Goal: Task Accomplishment & Management: Manage account settings

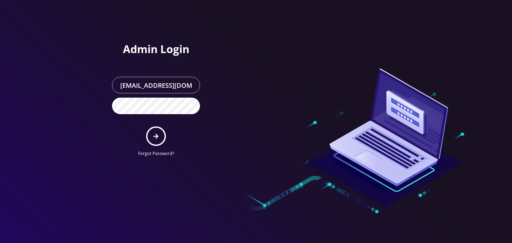
click at [152, 133] on button "submit" at bounding box center [155, 135] width 19 height 19
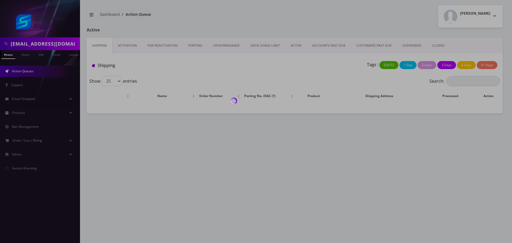
click at [59, 43] on div at bounding box center [256, 121] width 512 height 243
click at [53, 45] on div at bounding box center [256, 121] width 512 height 243
click at [61, 43] on body "veniceghetto@gmail.com Phone Name SIM Email Company Customer Action Queues Supp…" at bounding box center [256, 121] width 512 height 243
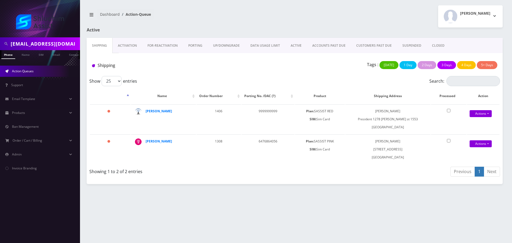
click at [60, 43] on input "veniceghetto@gmail.com" at bounding box center [45, 44] width 68 height 10
paste input "773-562-0104"
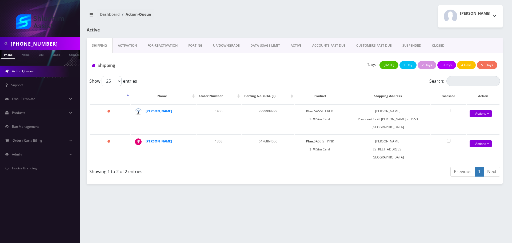
type input "773-562-0104"
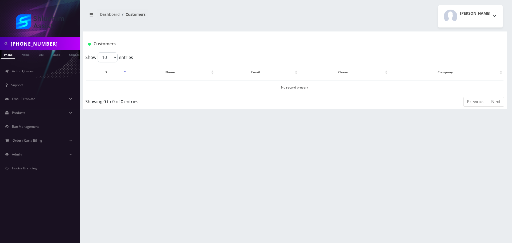
click at [34, 45] on input "773-562-0104" at bounding box center [45, 44] width 68 height 10
type input "7735620104"
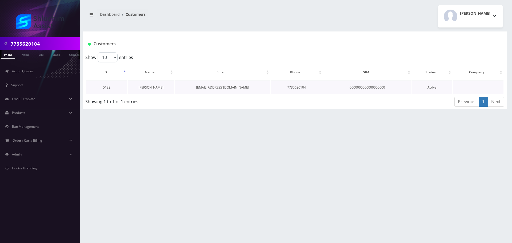
click at [154, 87] on link "Yosef Wolf" at bounding box center [150, 87] width 25 height 5
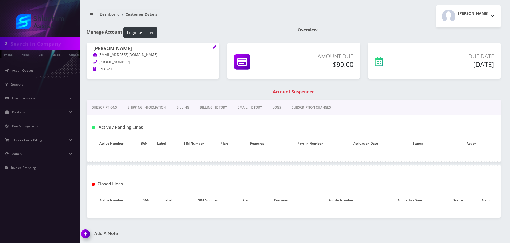
type input "7735620104"
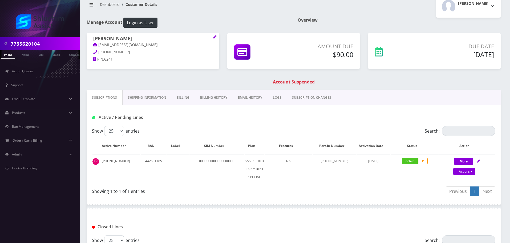
click at [186, 96] on link "Billing" at bounding box center [182, 97] width 23 height 15
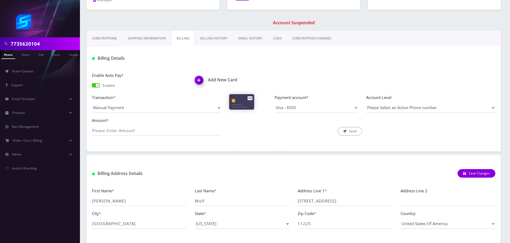
scroll to position [96, 0]
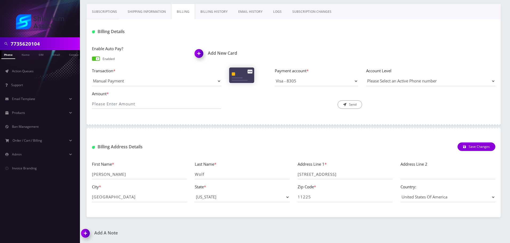
click at [209, 18] on link "Billing History" at bounding box center [214, 11] width 38 height 15
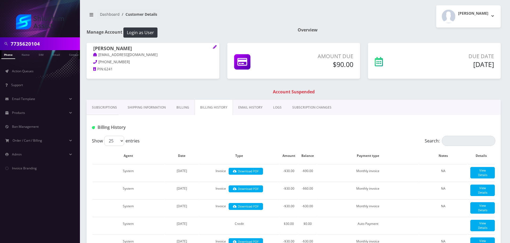
click at [189, 106] on link "Billing" at bounding box center [182, 107] width 23 height 15
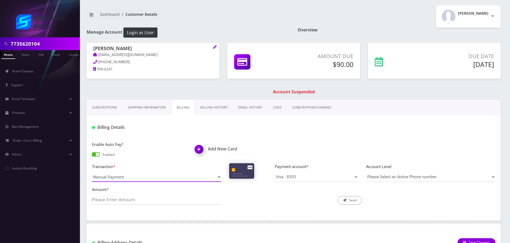
drag, startPoint x: 151, startPoint y: 177, endPoint x: 156, endPoint y: 180, distance: 6.0
click at [151, 177] on select "Manual Payment Custom Charge Manual Credit Custom Invoice" at bounding box center [156, 177] width 129 height 10
select select "Manual Credit"
click at [92, 172] on select "Manual Payment Custom Charge Manual Credit Custom Invoice" at bounding box center [156, 177] width 129 height 10
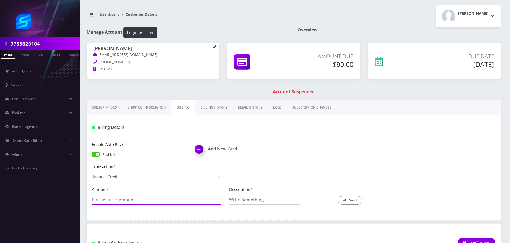
click at [141, 203] on input "Amount *" at bounding box center [156, 199] width 129 height 10
type input "30.00"
click at [312, 132] on div "Billing Details" at bounding box center [294, 125] width 414 height 21
click at [261, 203] on input "Description *" at bounding box center [264, 199] width 71 height 10
type input "Manual credit payment issue"
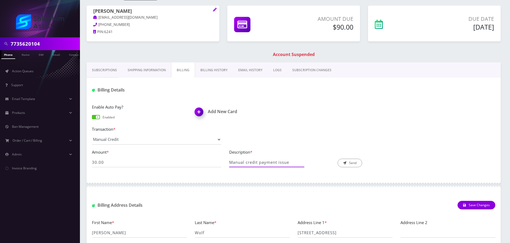
scroll to position [27, 0]
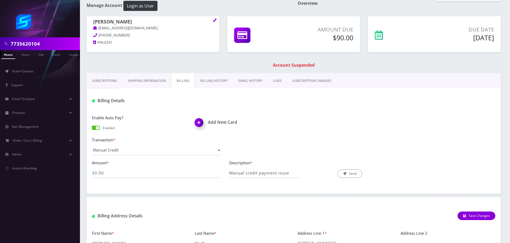
click at [107, 78] on link "Subscriptions" at bounding box center [105, 80] width 36 height 15
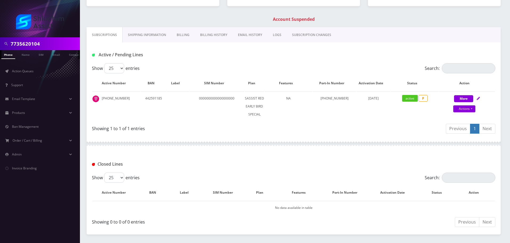
scroll to position [80, 0]
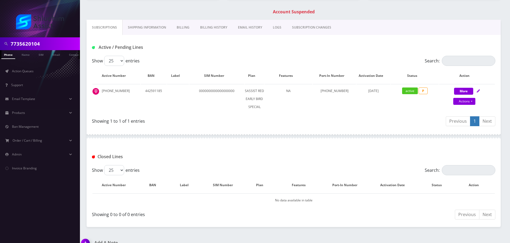
click at [186, 27] on link "Billing" at bounding box center [182, 27] width 23 height 15
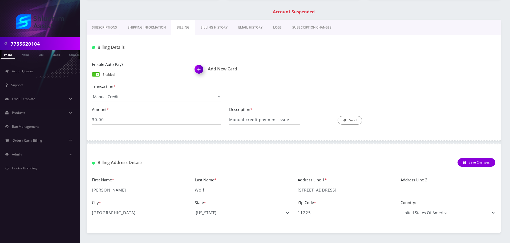
click at [112, 29] on link "Subscriptions" at bounding box center [105, 27] width 36 height 15
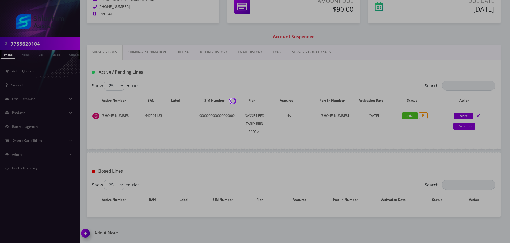
scroll to position [80, 0]
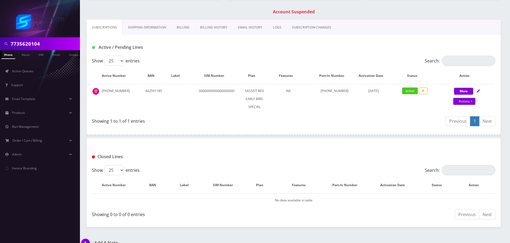
click at [184, 25] on link "Billing" at bounding box center [182, 27] width 23 height 15
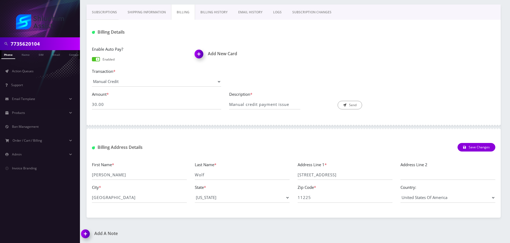
scroll to position [96, 0]
click at [344, 106] on button "Send" at bounding box center [350, 104] width 25 height 9
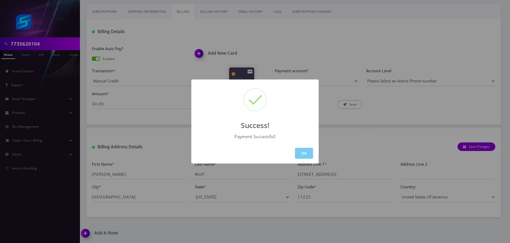
click at [305, 153] on button "OK" at bounding box center [304, 153] width 18 height 11
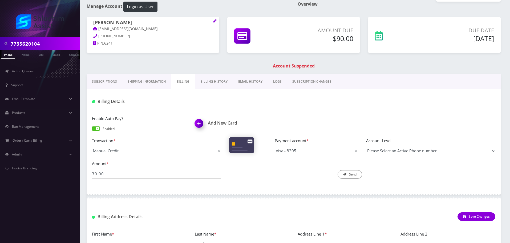
scroll to position [27, 0]
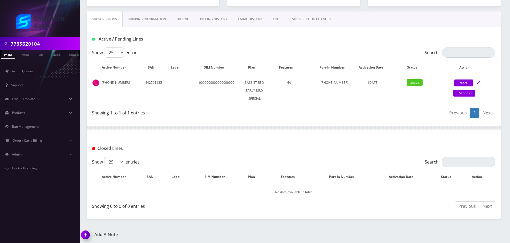
scroll to position [74, 0]
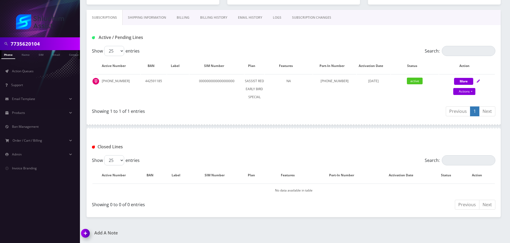
click at [205, 17] on link "Billing History" at bounding box center [214, 17] width 38 height 15
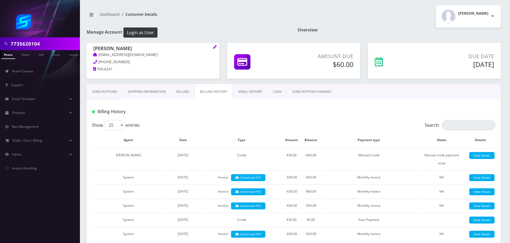
click at [181, 93] on link "Billing" at bounding box center [182, 91] width 23 height 15
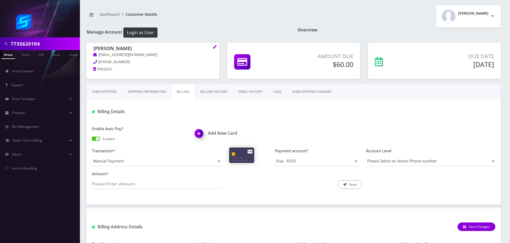
click at [211, 93] on link "Billing History" at bounding box center [214, 91] width 38 height 15
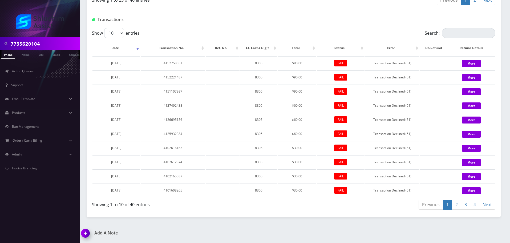
scroll to position [708, 0]
click at [455, 205] on link "2" at bounding box center [456, 205] width 9 height 10
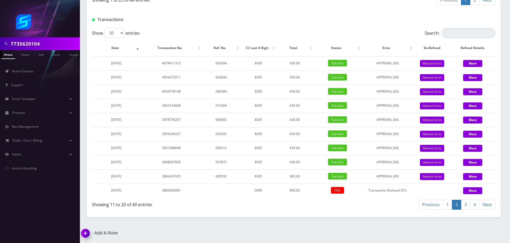
click at [445, 204] on link "1" at bounding box center [447, 205] width 9 height 10
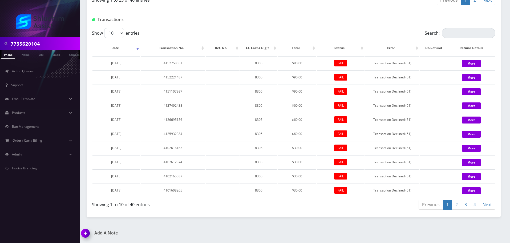
click at [457, 208] on link "2" at bounding box center [456, 205] width 9 height 10
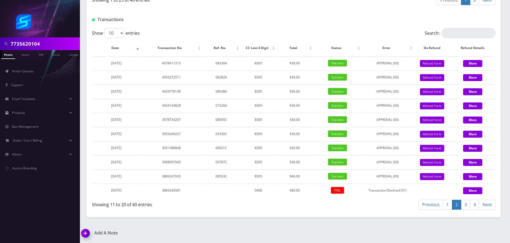
click at [447, 208] on link "1" at bounding box center [447, 205] width 9 height 10
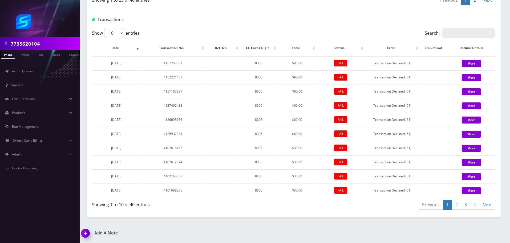
click at [457, 205] on link "2" at bounding box center [456, 205] width 9 height 10
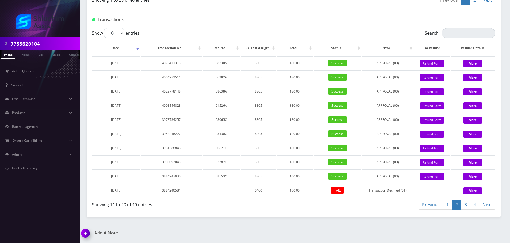
click at [467, 206] on link "3" at bounding box center [465, 205] width 9 height 10
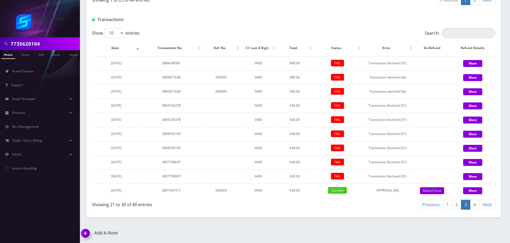
click at [475, 205] on link "4" at bounding box center [474, 205] width 9 height 10
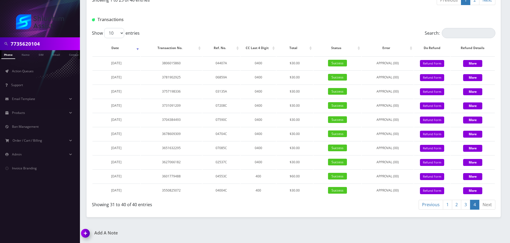
click at [452, 204] on link "2" at bounding box center [456, 205] width 9 height 10
click at [448, 204] on link "1" at bounding box center [447, 205] width 9 height 10
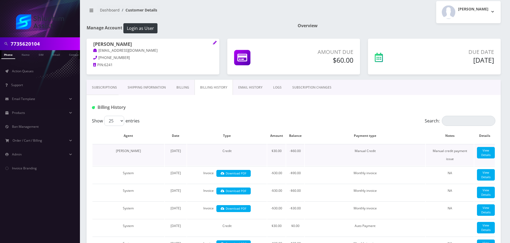
scroll to position [0, 0]
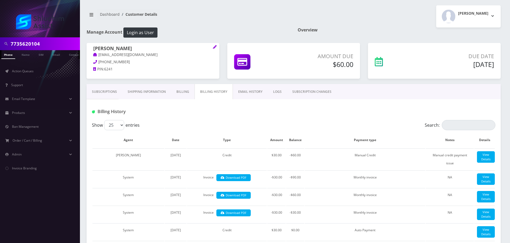
click at [109, 96] on link "Subscriptions" at bounding box center [105, 91] width 36 height 15
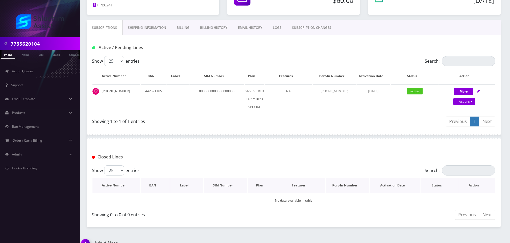
scroll to position [74, 0]
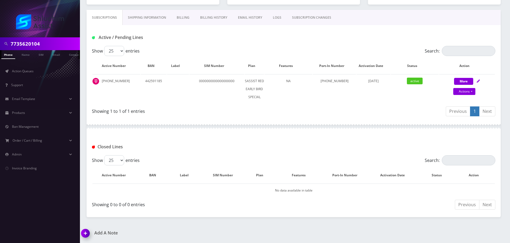
click at [185, 18] on link "Billing" at bounding box center [182, 17] width 23 height 15
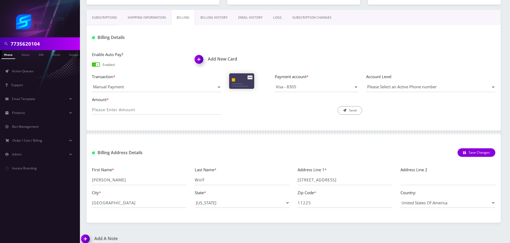
scroll to position [80, 0]
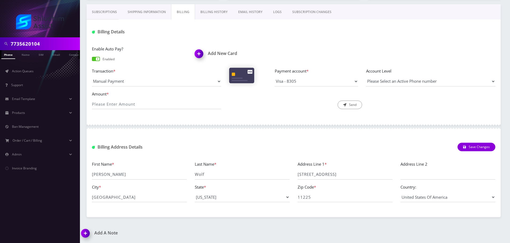
click at [106, 12] on link "Subscriptions" at bounding box center [105, 11] width 36 height 15
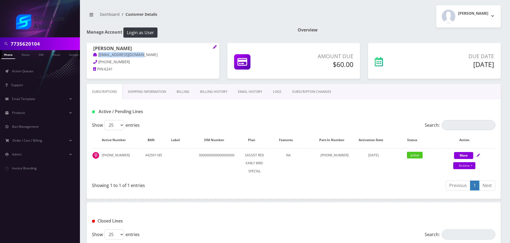
drag, startPoint x: 147, startPoint y: 54, endPoint x: 98, endPoint y: 54, distance: 48.8
click at [98, 54] on p "yosefwolf770@gmail.com" at bounding box center [152, 55] width 119 height 6
copy link "yosefwolf770@gmail.com"
click at [201, 88] on link "Billing History" at bounding box center [214, 91] width 38 height 15
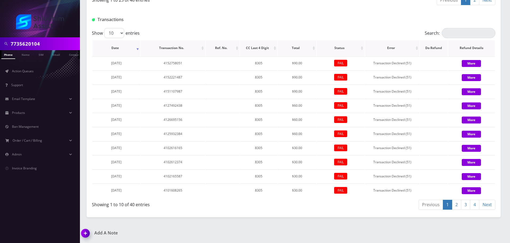
scroll to position [708, 0]
click at [460, 206] on link "2" at bounding box center [456, 205] width 9 height 10
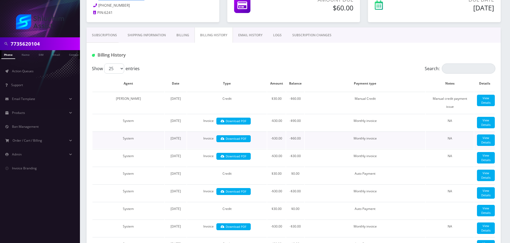
scroll to position [0, 0]
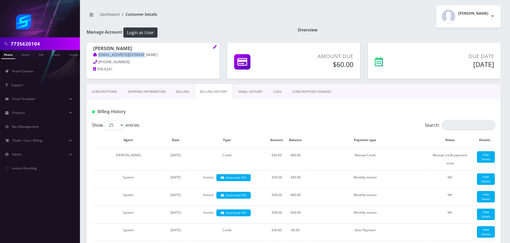
click at [103, 90] on link "Subscriptions" at bounding box center [105, 91] width 36 height 15
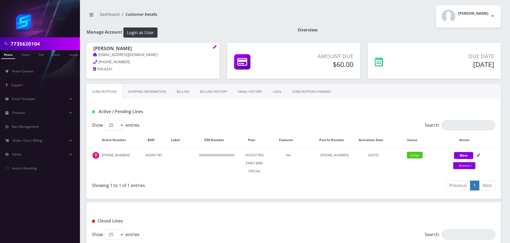
click at [51, 45] on input "7735620104" at bounding box center [45, 44] width 68 height 10
paste input "9292314864"
type input "9292314864"
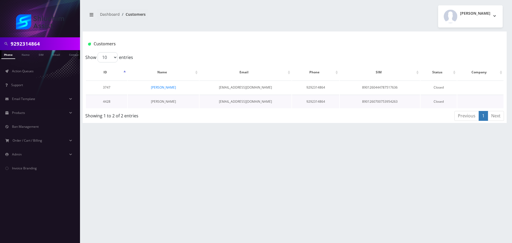
click at [166, 102] on link "[PERSON_NAME]" at bounding box center [163, 101] width 25 height 5
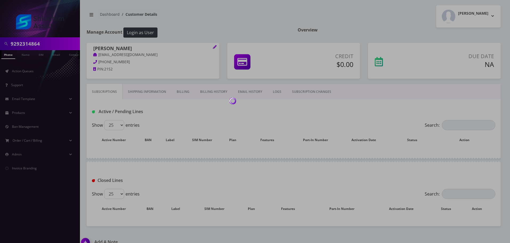
click at [211, 88] on body "9292314864 Phone Name SIM Email Company Customer Action Queues Support Email Te…" at bounding box center [255, 126] width 510 height 252
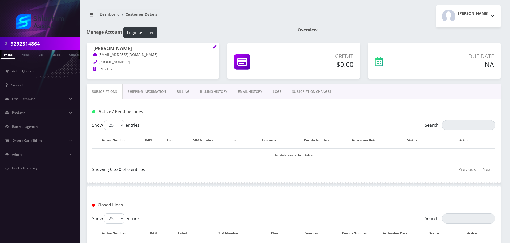
click at [205, 92] on link "Billing History" at bounding box center [214, 91] width 38 height 15
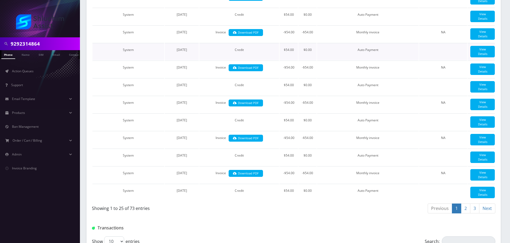
scroll to position [547, 0]
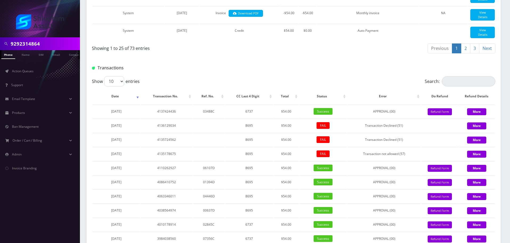
click at [36, 42] on input "9292314864" at bounding box center [45, 44] width 68 height 10
paste input "[PHONE_NUMBER]"
click at [35, 43] on input "973-545-1277" at bounding box center [45, 44] width 68 height 10
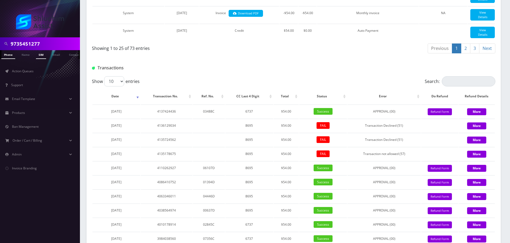
type input "9735451277"
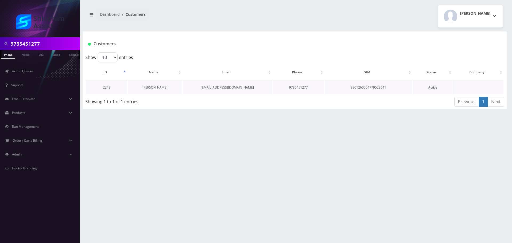
click at [153, 89] on link "[PERSON_NAME]" at bounding box center [154, 87] width 25 height 5
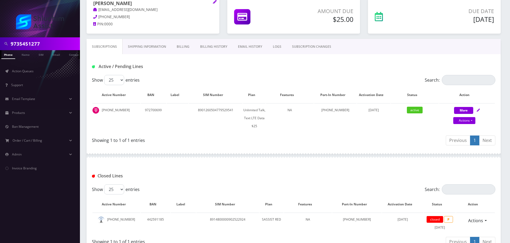
scroll to position [55, 0]
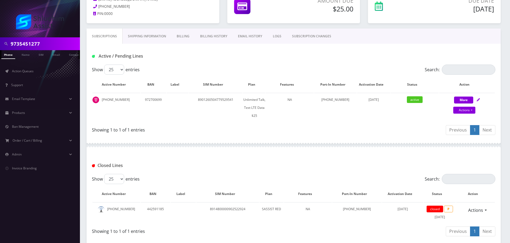
click at [219, 40] on link "Billing History" at bounding box center [214, 36] width 38 height 15
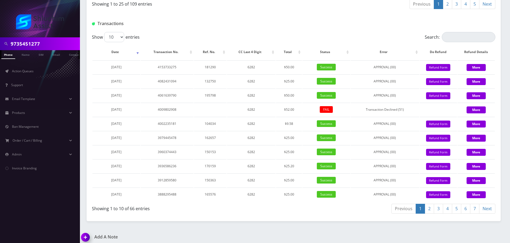
scroll to position [508, 0]
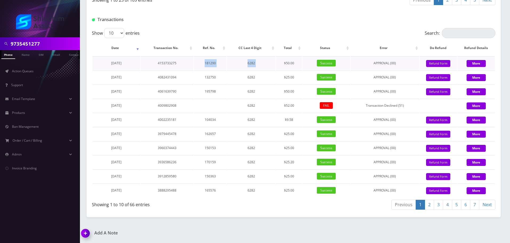
drag, startPoint x: 179, startPoint y: 62, endPoint x: 278, endPoint y: 64, distance: 98.9
click at [278, 64] on tr "September 29, 2025 4153733275 181290 6282 $50.00 Success APPROVAL (00) 50 Give …" at bounding box center [293, 63] width 402 height 14
click at [278, 64] on td "$50.00" at bounding box center [289, 63] width 26 height 14
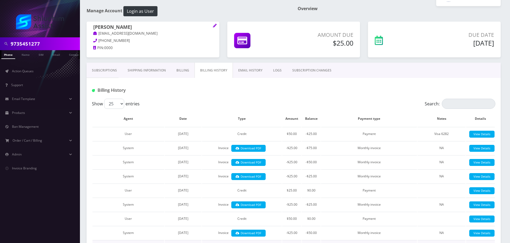
scroll to position [0, 0]
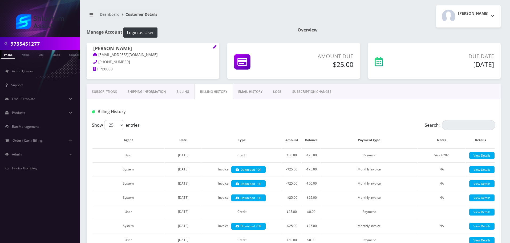
click at [190, 92] on link "Billing" at bounding box center [182, 91] width 23 height 15
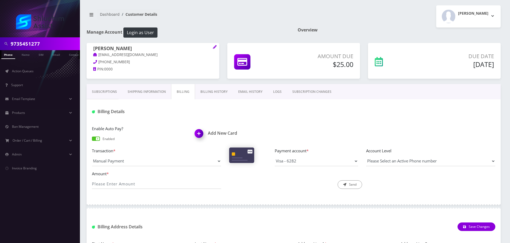
click at [100, 92] on link "Subscriptions" at bounding box center [105, 91] width 36 height 15
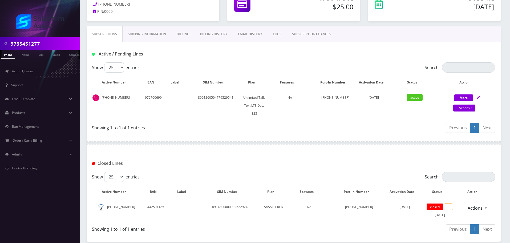
scroll to position [55, 0]
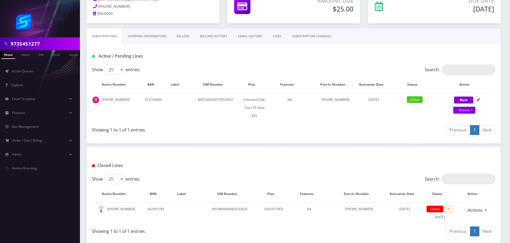
click at [205, 33] on link "Billing History" at bounding box center [214, 36] width 38 height 15
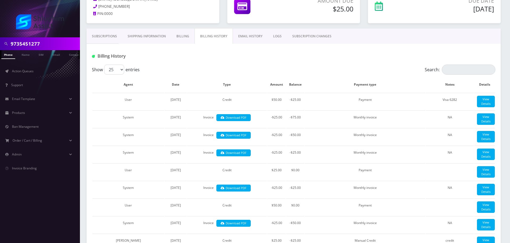
click at [182, 38] on link "Billing" at bounding box center [182, 36] width 23 height 15
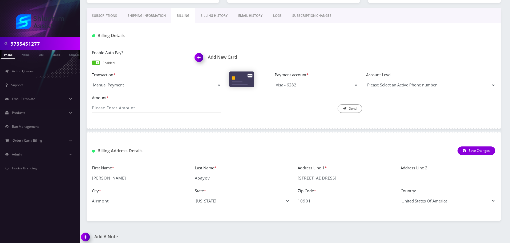
scroll to position [80, 0]
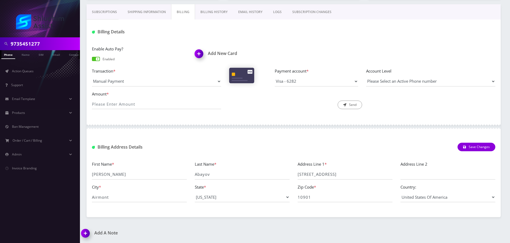
click at [219, 19] on link "Billing History" at bounding box center [214, 11] width 38 height 15
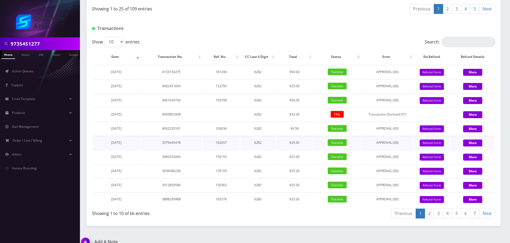
scroll to position [708, 0]
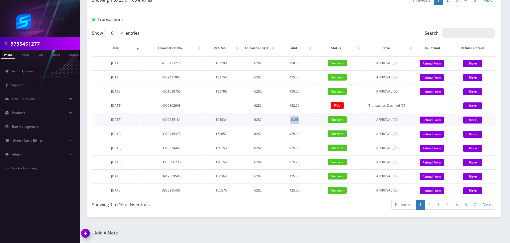
drag, startPoint x: 290, startPoint y: 119, endPoint x: 300, endPoint y: 119, distance: 9.9
click at [300, 119] on td "$9.58" at bounding box center [294, 120] width 37 height 14
drag, startPoint x: 289, startPoint y: 107, endPoint x: 298, endPoint y: 107, distance: 9.6
click at [298, 107] on td "$52.00" at bounding box center [294, 106] width 37 height 14
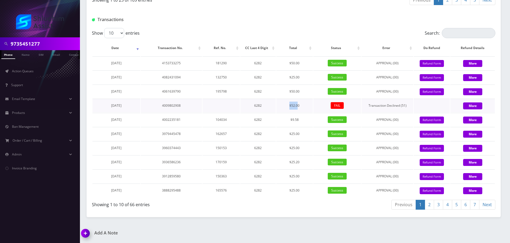
click at [298, 107] on td "$52.00" at bounding box center [294, 106] width 37 height 14
drag, startPoint x: 289, startPoint y: 106, endPoint x: 301, endPoint y: 107, distance: 11.6
click at [301, 107] on td "$52.00" at bounding box center [294, 106] width 37 height 14
drag, startPoint x: 292, startPoint y: 91, endPoint x: 302, endPoint y: 91, distance: 9.6
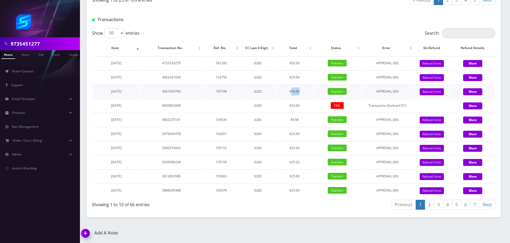
click at [302, 91] on td "$50.00" at bounding box center [294, 91] width 37 height 14
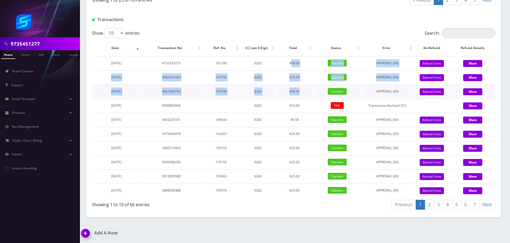
drag, startPoint x: 291, startPoint y: 62, endPoint x: 301, endPoint y: 90, distance: 30.3
click at [301, 90] on tbody "September 29, 2025 4153733275 181290 6282 $50.00 Success APPROVAL (00) 50 Give …" at bounding box center [293, 126] width 402 height 141
click at [301, 90] on td "$50.00" at bounding box center [294, 91] width 37 height 14
drag, startPoint x: 294, startPoint y: 66, endPoint x: 301, endPoint y: 104, distance: 39.1
click at [301, 104] on tbody "September 29, 2025 4153733275 181290 6282 $50.00 Success APPROVAL (00) 50 Give …" at bounding box center [293, 126] width 402 height 141
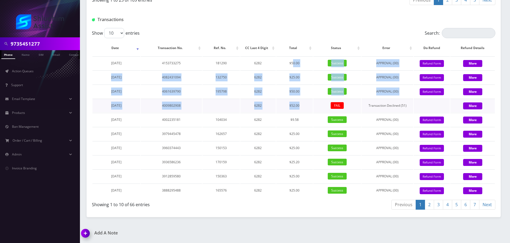
click at [301, 104] on td "$52.00" at bounding box center [294, 106] width 37 height 14
drag, startPoint x: 288, startPoint y: 60, endPoint x: 298, endPoint y: 97, distance: 38.0
click at [297, 96] on tbody "September 29, 2025 4153733275 181290 6282 $50.00 Success APPROVAL (00) 50 Give …" at bounding box center [293, 126] width 402 height 141
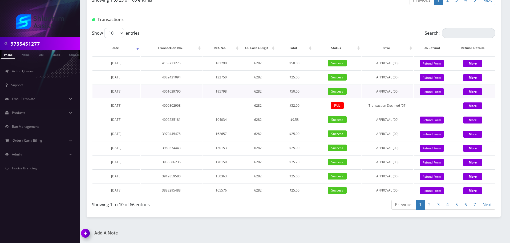
click at [298, 97] on td "$50.00" at bounding box center [294, 91] width 37 height 14
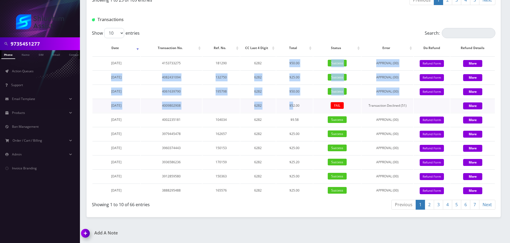
drag, startPoint x: 289, startPoint y: 67, endPoint x: 295, endPoint y: 101, distance: 34.3
click at [295, 101] on tbody "September 29, 2025 4153733275 181290 6282 $50.00 Success APPROVAL (00) 50 Give …" at bounding box center [293, 126] width 402 height 141
click at [295, 101] on td "$52.00" at bounding box center [294, 106] width 37 height 14
drag, startPoint x: 290, startPoint y: 68, endPoint x: 297, endPoint y: 104, distance: 36.1
click at [296, 103] on tbody "September 29, 2025 4153733275 181290 6282 $50.00 Success APPROVAL (00) 50 Give …" at bounding box center [293, 126] width 402 height 141
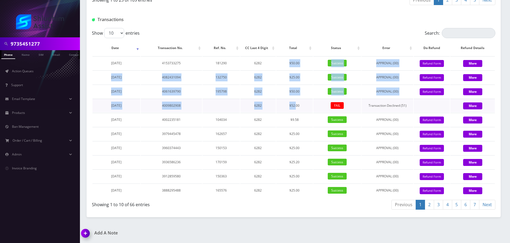
click at [297, 104] on td "$52.00" at bounding box center [294, 106] width 37 height 14
drag, startPoint x: 290, startPoint y: 75, endPoint x: 294, endPoint y: 111, distance: 36.0
click at [294, 111] on tbody "September 29, 2025 4153733275 181290 6282 $50.00 Success APPROVAL (00) 50 Give …" at bounding box center [293, 126] width 402 height 141
click at [294, 111] on td "$52.00" at bounding box center [294, 106] width 37 height 14
drag, startPoint x: 287, startPoint y: 69, endPoint x: 293, endPoint y: 107, distance: 38.5
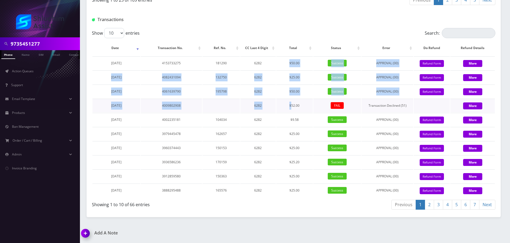
click at [293, 107] on tbody "September 29, 2025 4153733275 181290 6282 $50.00 Success APPROVAL (00) 50 Give …" at bounding box center [293, 126] width 402 height 141
click at [293, 107] on td "$52.00" at bounding box center [294, 106] width 37 height 14
drag, startPoint x: 289, startPoint y: 75, endPoint x: 293, endPoint y: 124, distance: 49.0
click at [293, 124] on tbody "September 29, 2025 4153733275 181290 6282 $50.00 Success APPROVAL (00) 50 Give …" at bounding box center [293, 126] width 402 height 141
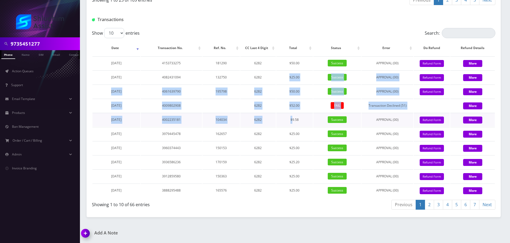
drag, startPoint x: 293, startPoint y: 124, endPoint x: 289, endPoint y: 77, distance: 47.7
click at [293, 124] on td "$9.58" at bounding box center [294, 120] width 37 height 14
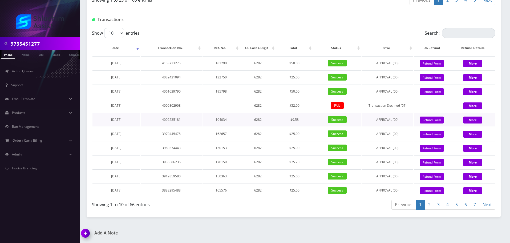
click at [295, 123] on td "$9.58" at bounding box center [294, 120] width 37 height 14
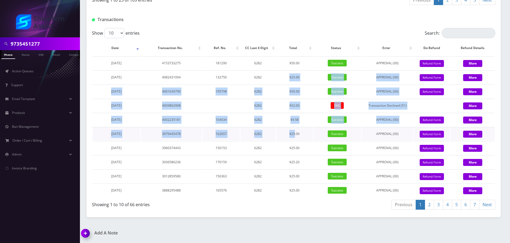
drag, startPoint x: 289, startPoint y: 88, endPoint x: 297, endPoint y: 138, distance: 50.3
click at [296, 131] on tbody "September 29, 2025 4153733275 181290 6282 $50.00 Success APPROVAL (00) 50 Give …" at bounding box center [293, 126] width 402 height 141
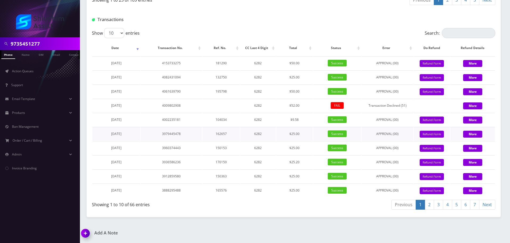
click at [297, 138] on td "$25.00" at bounding box center [294, 134] width 37 height 14
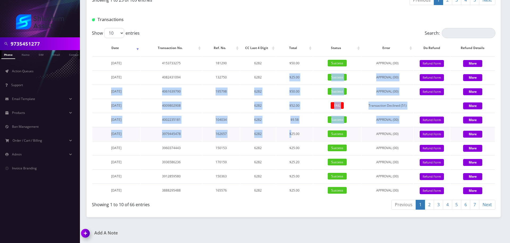
drag, startPoint x: 289, startPoint y: 74, endPoint x: 292, endPoint y: 132, distance: 57.9
click at [292, 131] on tbody "September 29, 2025 4153733275 181290 6282 $50.00 Success APPROVAL (00) 50 Give …" at bounding box center [293, 126] width 402 height 141
click at [292, 132] on td "$25.00" at bounding box center [294, 134] width 37 height 14
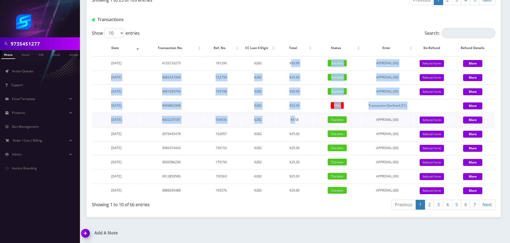
drag, startPoint x: 292, startPoint y: 65, endPoint x: 296, endPoint y: 115, distance: 49.5
click at [296, 115] on tbody "September 29, 2025 4153733275 181290 6282 $50.00 Success APPROVAL (00) 50 Give …" at bounding box center [293, 126] width 402 height 141
click at [296, 115] on td "$9.58" at bounding box center [294, 120] width 37 height 14
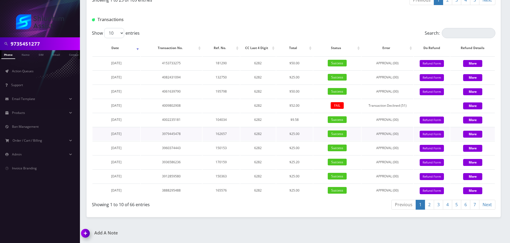
drag, startPoint x: 290, startPoint y: 54, endPoint x: 298, endPoint y: 137, distance: 83.3
click at [298, 137] on table "Date Transaction No. Ref. No. CC Last 4 Digit Total Status Error Do Refund Refu…" at bounding box center [293, 119] width 403 height 158
click at [298, 137] on td "$25.00" at bounding box center [294, 134] width 37 height 14
click at [429, 204] on link "2" at bounding box center [429, 205] width 9 height 10
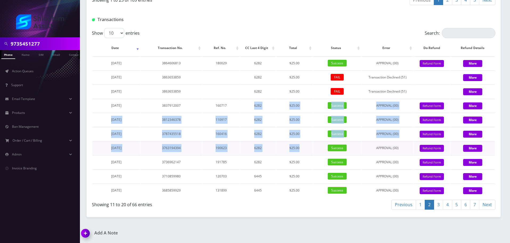
drag, startPoint x: 293, startPoint y: 132, endPoint x: 301, endPoint y: 141, distance: 12.7
click at [301, 141] on tbody "October 03, 2024 3864606813 180029 6282 $25.00 Success APPROVAL (00) 25 Give Cr…" at bounding box center [293, 126] width 402 height 141
click at [301, 141] on td "$25.00" at bounding box center [294, 148] width 37 height 14
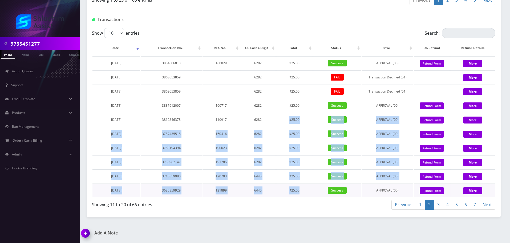
drag, startPoint x: 266, startPoint y: 125, endPoint x: 304, endPoint y: 191, distance: 75.8
click at [304, 191] on tbody "October 03, 2024 3864606813 180029 6282 $25.00 Success APPROVAL (00) 25 Give Cr…" at bounding box center [293, 126] width 402 height 141
click at [304, 191] on td "$25.00" at bounding box center [294, 190] width 37 height 14
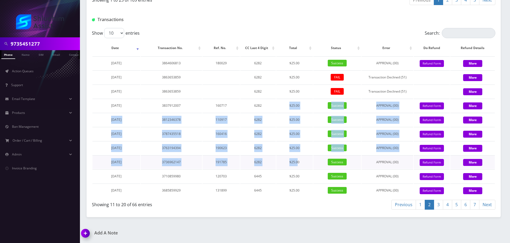
drag, startPoint x: 282, startPoint y: 108, endPoint x: 297, endPoint y: 162, distance: 55.4
click at [297, 162] on tbody "October 03, 2024 3864606813 180029 6282 $25.00 Success APPROVAL (00) 25 Give Cr…" at bounding box center [293, 126] width 402 height 141
click at [297, 162] on td "$25.00" at bounding box center [294, 162] width 37 height 14
drag, startPoint x: 283, startPoint y: 113, endPoint x: 297, endPoint y: 155, distance: 44.3
click at [297, 155] on tbody "October 03, 2024 3864606813 180029 6282 $25.00 Success APPROVAL (00) 25 Give Cr…" at bounding box center [293, 126] width 402 height 141
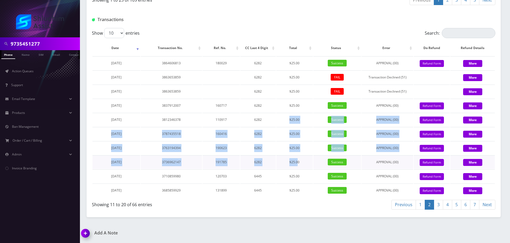
click at [297, 155] on td "$25.00" at bounding box center [294, 162] width 37 height 14
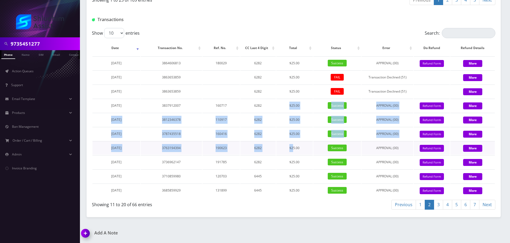
drag, startPoint x: 281, startPoint y: 107, endPoint x: 294, endPoint y: 150, distance: 45.2
click at [294, 150] on tbody "October 03, 2024 3864606813 180029 6282 $25.00 Success APPROVAL (00) 25 Give Cr…" at bounding box center [293, 126] width 402 height 141
click at [294, 150] on td "$25.00" at bounding box center [294, 148] width 37 height 14
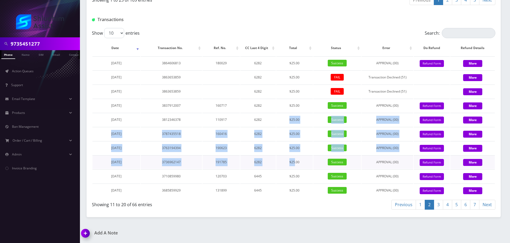
drag, startPoint x: 290, startPoint y: 140, endPoint x: 295, endPoint y: 157, distance: 17.8
click at [295, 157] on table "Date Transaction No. Ref. No. CC Last 4 Digit Total Status Error Do Refund Refu…" at bounding box center [293, 119] width 403 height 158
click at [295, 157] on td "$25.00" at bounding box center [294, 162] width 37 height 14
drag, startPoint x: 281, startPoint y: 119, endPoint x: 299, endPoint y: 162, distance: 46.3
click at [299, 161] on tbody "October 03, 2024 3864606813 180029 6282 $25.00 Success APPROVAL (00) 25 Give Cr…" at bounding box center [293, 126] width 402 height 141
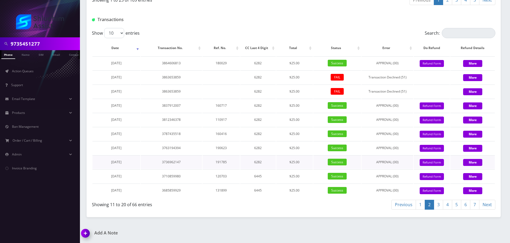
click at [299, 162] on td "$25.00" at bounding box center [294, 162] width 37 height 14
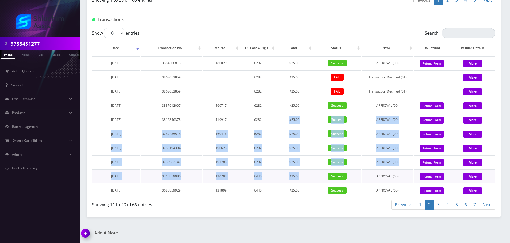
drag, startPoint x: 285, startPoint y: 124, endPoint x: 304, endPoint y: 173, distance: 52.8
click at [304, 173] on tbody "October 03, 2024 3864606813 180029 6282 $25.00 Success APPROVAL (00) 25 Give Cr…" at bounding box center [293, 126] width 402 height 141
click at [304, 173] on td "$25.00" at bounding box center [294, 176] width 37 height 14
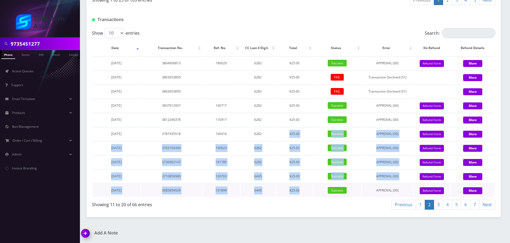
drag, startPoint x: 282, startPoint y: 130, endPoint x: 304, endPoint y: 186, distance: 60.4
click at [304, 186] on tbody "October 03, 2024 3864606813 180029 6282 $25.00 Success APPROVAL (00) 25 Give Cr…" at bounding box center [293, 126] width 402 height 141
click at [304, 186] on td "$25.00" at bounding box center [294, 190] width 37 height 14
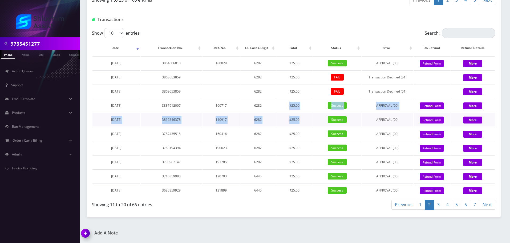
drag, startPoint x: 284, startPoint y: 107, endPoint x: 300, endPoint y: 122, distance: 22.1
click at [300, 122] on tbody "October 03, 2024 3864606813 180029 6282 $25.00 Success APPROVAL (00) 25 Give Cr…" at bounding box center [293, 126] width 402 height 141
click at [300, 122] on td "$25.00" at bounding box center [294, 120] width 37 height 14
click at [265, 128] on tbody "October 03, 2024 3864606813 180029 6282 $25.00 Success APPROVAL (00) 25 Give Cr…" at bounding box center [293, 126] width 402 height 141
click at [265, 128] on td "6282" at bounding box center [257, 134] width 35 height 14
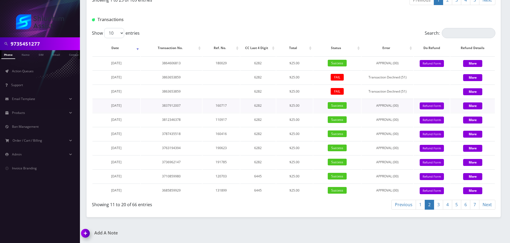
drag, startPoint x: 262, startPoint y: 101, endPoint x: 285, endPoint y: 108, distance: 24.3
click at [284, 108] on tr "September 02, 2024 3837912007 160717 6282 $25.00 Success APPROVAL (00) 25 Give …" at bounding box center [293, 106] width 402 height 14
click at [285, 108] on td "$25.00" at bounding box center [294, 106] width 37 height 14
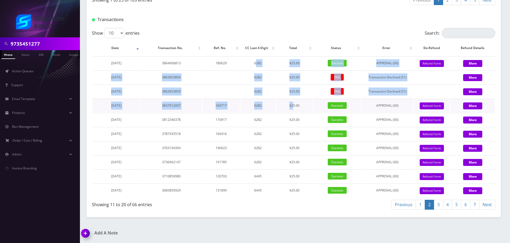
drag, startPoint x: 256, startPoint y: 64, endPoint x: 294, endPoint y: 104, distance: 54.9
click at [294, 104] on tbody "October 03, 2024 3864606813 180029 6282 $25.00 Success APPROVAL (00) 25 Give Cr…" at bounding box center [293, 126] width 402 height 141
click at [294, 104] on td "$25.00" at bounding box center [294, 106] width 37 height 14
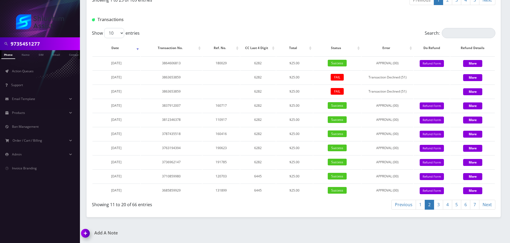
click at [423, 204] on link "1" at bounding box center [420, 205] width 9 height 10
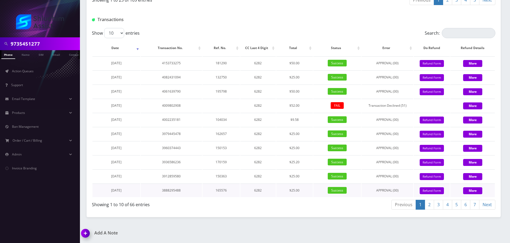
click at [251, 190] on td "6282" at bounding box center [257, 190] width 35 height 14
click at [427, 204] on link "2" at bounding box center [429, 205] width 9 height 10
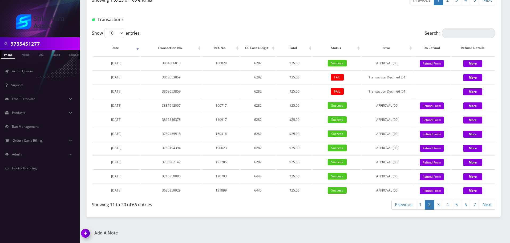
click at [418, 205] on link "1" at bounding box center [420, 205] width 9 height 10
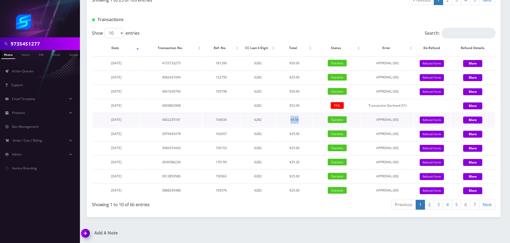
drag, startPoint x: 289, startPoint y: 120, endPoint x: 303, endPoint y: 120, distance: 13.9
click at [303, 120] on td "$9.58" at bounding box center [294, 120] width 37 height 14
drag, startPoint x: 289, startPoint y: 119, endPoint x: 303, endPoint y: 121, distance: 14.5
click at [303, 121] on td "$9.58" at bounding box center [294, 120] width 37 height 14
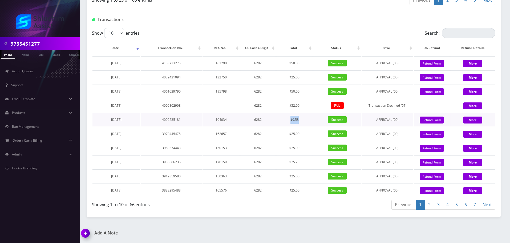
click at [303, 121] on td "$9.58" at bounding box center [294, 120] width 37 height 14
drag, startPoint x: 286, startPoint y: 120, endPoint x: 305, endPoint y: 120, distance: 19.2
click at [305, 120] on td "$9.58" at bounding box center [294, 120] width 37 height 14
drag, startPoint x: 292, startPoint y: 120, endPoint x: 309, endPoint y: 120, distance: 16.8
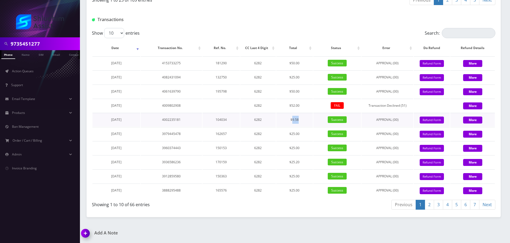
click at [309, 120] on td "$9.58" at bounding box center [294, 120] width 37 height 14
drag, startPoint x: 294, startPoint y: 120, endPoint x: 305, endPoint y: 120, distance: 11.7
click at [305, 120] on td "$9.58" at bounding box center [294, 120] width 37 height 14
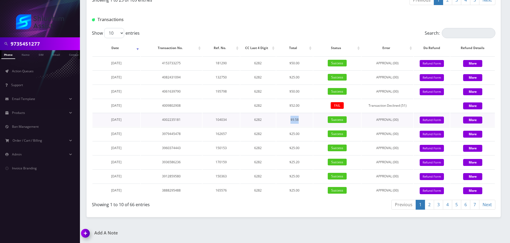
drag, startPoint x: 289, startPoint y: 119, endPoint x: 305, endPoint y: 119, distance: 16.5
click at [305, 119] on td "$9.58" at bounding box center [294, 120] width 37 height 14
drag, startPoint x: 291, startPoint y: 118, endPoint x: 306, endPoint y: 119, distance: 15.2
click at [306, 119] on td "$9.58" at bounding box center [294, 120] width 37 height 14
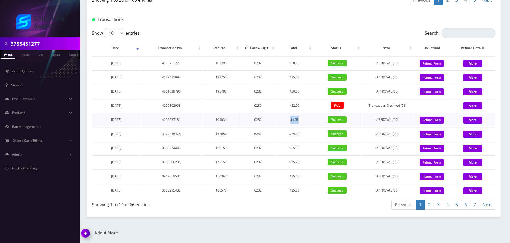
click at [306, 119] on td "$9.58" at bounding box center [294, 120] width 37 height 14
drag, startPoint x: 285, startPoint y: 119, endPoint x: 305, endPoint y: 120, distance: 19.5
click at [305, 120] on td "$9.58" at bounding box center [294, 120] width 37 height 14
drag, startPoint x: 289, startPoint y: 120, endPoint x: 309, endPoint y: 121, distance: 20.3
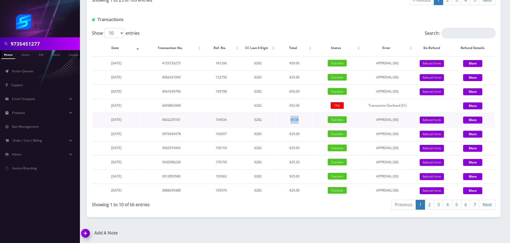
click at [309, 121] on td "$9.58" at bounding box center [294, 120] width 37 height 14
drag, startPoint x: 286, startPoint y: 121, endPoint x: 310, endPoint y: 122, distance: 23.8
click at [310, 122] on td "$9.58" at bounding box center [294, 120] width 37 height 14
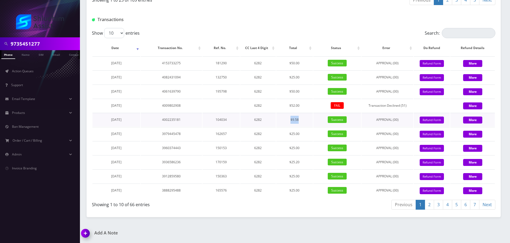
drag, startPoint x: 289, startPoint y: 121, endPoint x: 311, endPoint y: 122, distance: 21.3
click at [311, 122] on td "$9.58" at bounding box center [294, 120] width 37 height 14
drag, startPoint x: 287, startPoint y: 119, endPoint x: 309, endPoint y: 120, distance: 22.1
click at [309, 120] on td "$9.58" at bounding box center [294, 120] width 37 height 14
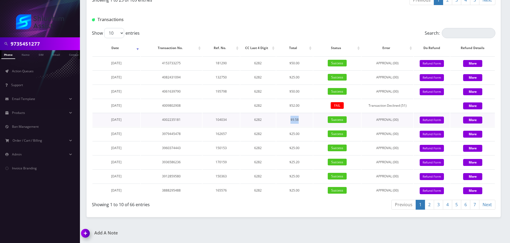
click at [309, 120] on td "$9.58" at bounding box center [294, 120] width 37 height 14
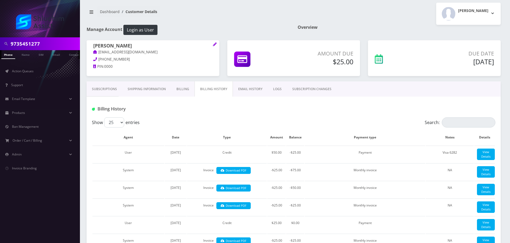
scroll to position [0, 0]
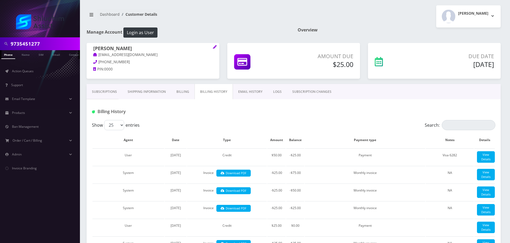
click at [97, 86] on link "Subscriptions" at bounding box center [105, 91] width 36 height 15
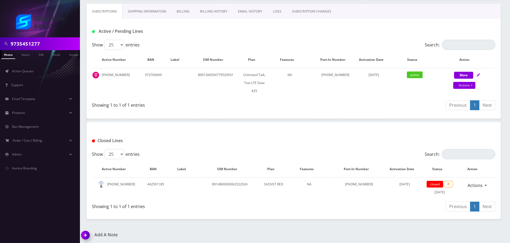
scroll to position [82, 0]
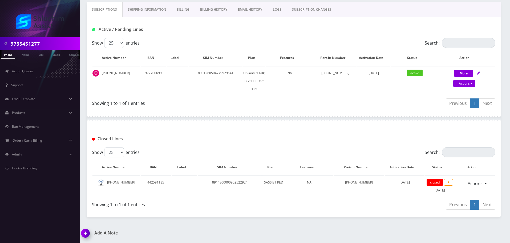
click at [206, 11] on link "Billing History" at bounding box center [214, 9] width 38 height 15
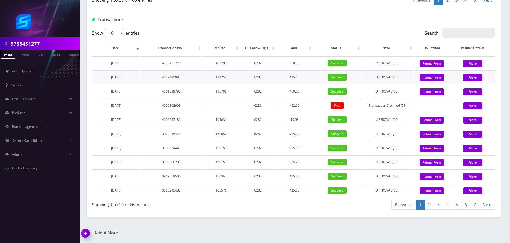
scroll to position [708, 0]
drag, startPoint x: 213, startPoint y: 121, endPoint x: 265, endPoint y: 121, distance: 52.8
click at [265, 121] on tr "March 24, 2025 4002235181 104034 6282 $9.58 Success APPROVAL (00) 0 Give Credit…" at bounding box center [293, 120] width 402 height 14
click at [265, 121] on td "6282" at bounding box center [257, 120] width 35 height 14
drag, startPoint x: 256, startPoint y: 120, endPoint x: 297, endPoint y: 120, distance: 40.2
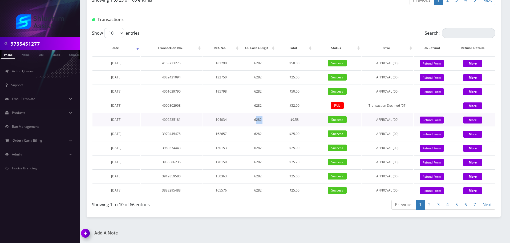
click at [296, 120] on tr "March 24, 2025 4002235181 104034 6282 $9.58 Success APPROVAL (00) 0 Give Credit…" at bounding box center [293, 120] width 402 height 14
click at [297, 120] on td "$9.58" at bounding box center [294, 120] width 37 height 14
drag, startPoint x: 283, startPoint y: 120, endPoint x: 315, endPoint y: 120, distance: 32.0
click at [315, 120] on tr "March 24, 2025 4002235181 104034 6282 $9.58 Success APPROVAL (00) 0 Give Credit…" at bounding box center [293, 120] width 402 height 14
click at [315, 120] on td "Success" at bounding box center [337, 120] width 48 height 14
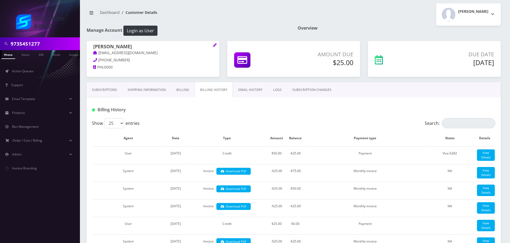
scroll to position [0, 0]
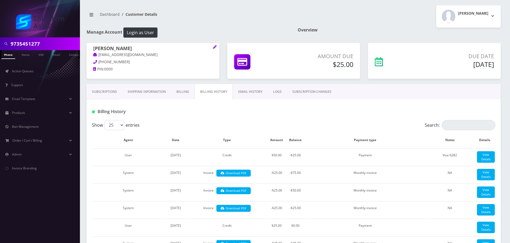
click at [188, 93] on link "Billing" at bounding box center [182, 91] width 23 height 15
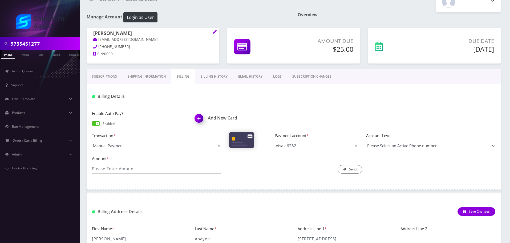
scroll to position [53, 0]
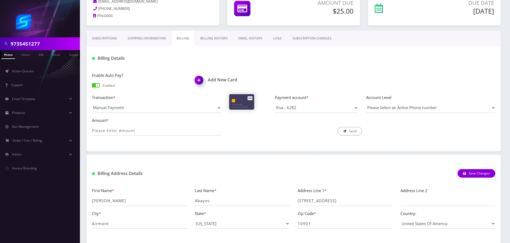
click at [214, 35] on link "Billing History" at bounding box center [214, 38] width 38 height 15
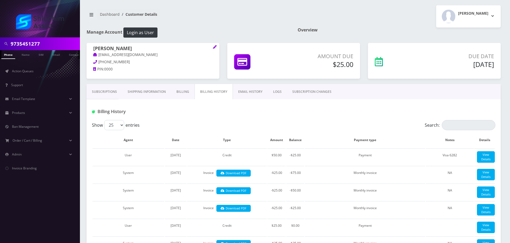
click at [183, 91] on link "Billing" at bounding box center [182, 91] width 23 height 15
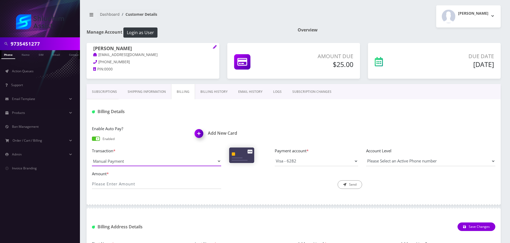
click at [165, 160] on select "Manual Payment Custom Charge Manual Credit Custom Invoice" at bounding box center [156, 161] width 129 height 10
select select "Manual Credit"
click at [92, 156] on select "Manual Payment Custom Charge Manual Credit Custom Invoice" at bounding box center [156, 161] width 129 height 10
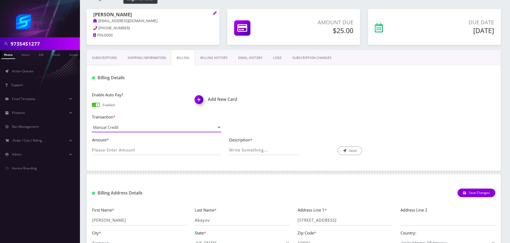
scroll to position [26, 0]
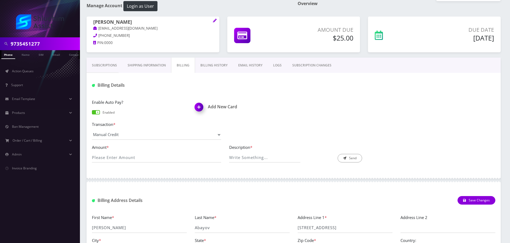
click at [159, 163] on div "Amount * Description * Send" at bounding box center [293, 155] width 411 height 23
click at [165, 158] on input "Amount *" at bounding box center [156, 157] width 129 height 10
type input "25.00"
drag, startPoint x: 221, startPoint y: 173, endPoint x: 227, endPoint y: 171, distance: 6.5
click at [221, 174] on div at bounding box center [294, 180] width 414 height 16
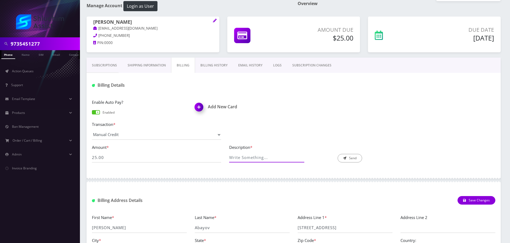
click at [242, 158] on input "Description *" at bounding box center [264, 157] width 71 height 10
type input "manual credit fix"
click at [105, 62] on link "Subscriptions" at bounding box center [105, 65] width 36 height 15
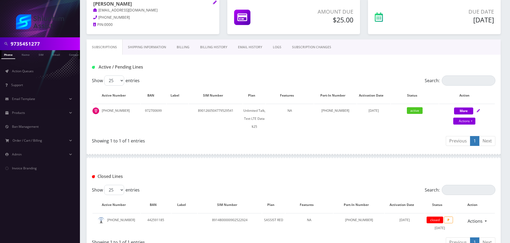
scroll to position [82, 0]
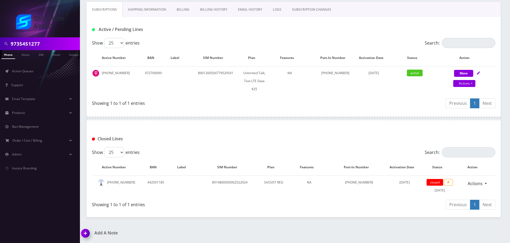
click at [214, 7] on link "Billing History" at bounding box center [214, 9] width 38 height 15
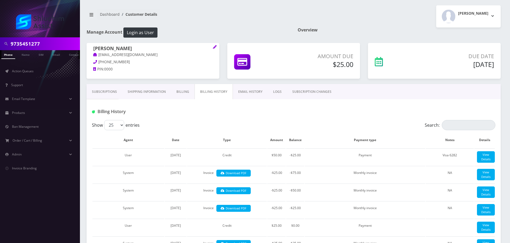
click at [180, 92] on link "Billing" at bounding box center [182, 91] width 23 height 15
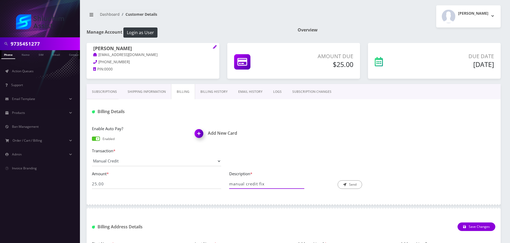
click at [265, 179] on input "manual credit fix" at bounding box center [264, 184] width 71 height 10
click at [209, 93] on link "Billing History" at bounding box center [214, 91] width 38 height 15
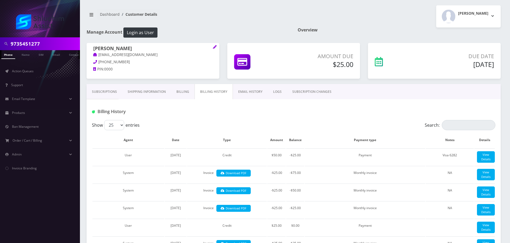
click at [113, 87] on link "Subscriptions" at bounding box center [105, 91] width 36 height 15
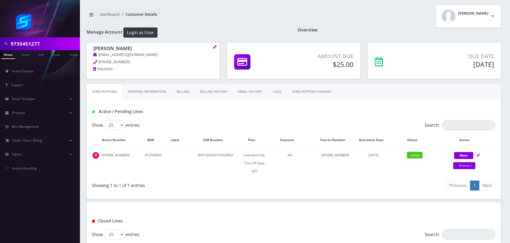
click at [188, 88] on link "Billing" at bounding box center [182, 91] width 23 height 15
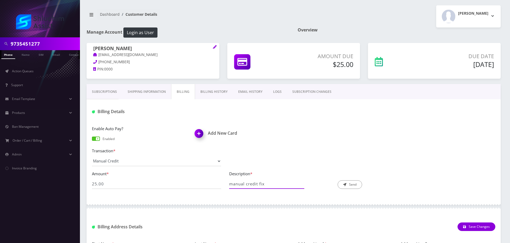
click at [278, 184] on input "manual credit fix" at bounding box center [264, 184] width 71 height 10
click at [102, 87] on link "Subscriptions" at bounding box center [105, 91] width 36 height 15
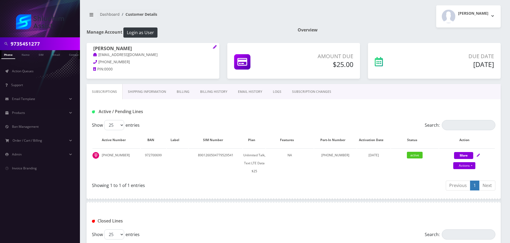
drag, startPoint x: 181, startPoint y: 90, endPoint x: 183, endPoint y: 93, distance: 2.9
click at [181, 90] on link "Billing" at bounding box center [182, 91] width 23 height 15
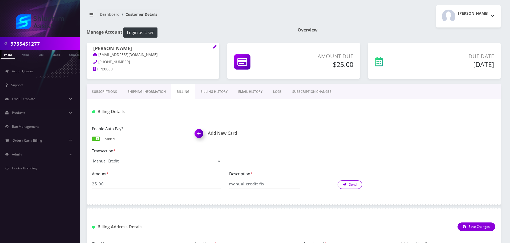
click at [345, 185] on icon "submit" at bounding box center [344, 184] width 3 height 3
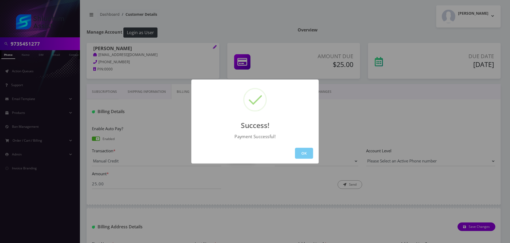
click at [308, 153] on button "OK" at bounding box center [304, 153] width 18 height 11
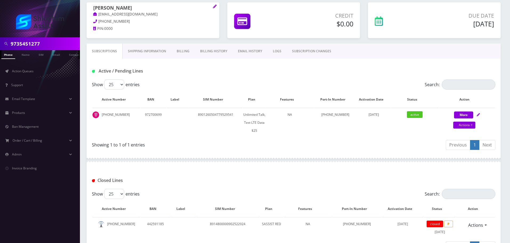
scroll to position [2, 0]
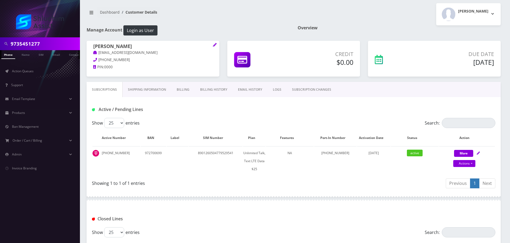
click at [188, 92] on link "Billing" at bounding box center [182, 89] width 23 height 15
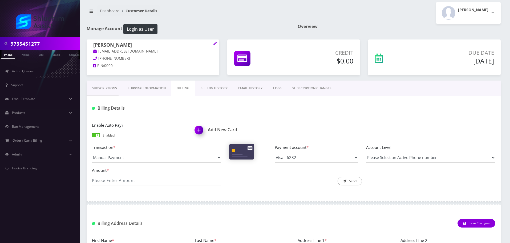
scroll to position [0, 0]
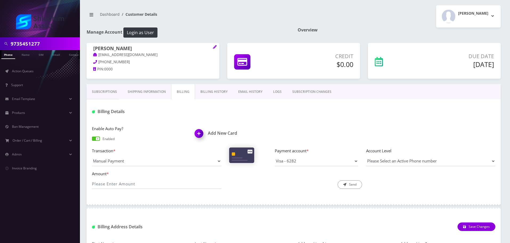
click at [208, 92] on link "Billing History" at bounding box center [214, 91] width 38 height 15
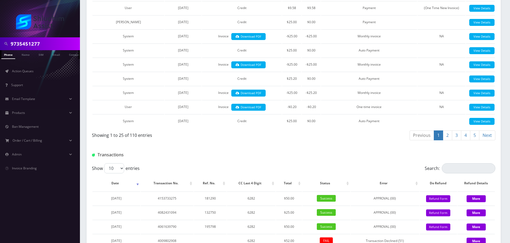
scroll to position [508, 0]
